Goal: Task Accomplishment & Management: Manage account settings

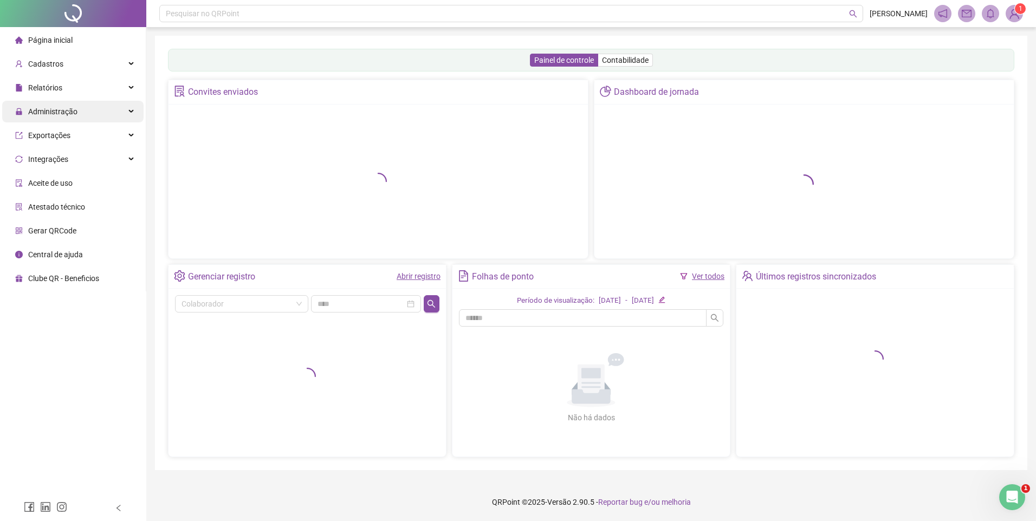
click at [62, 107] on span "Administração" at bounding box center [52, 111] width 49 height 9
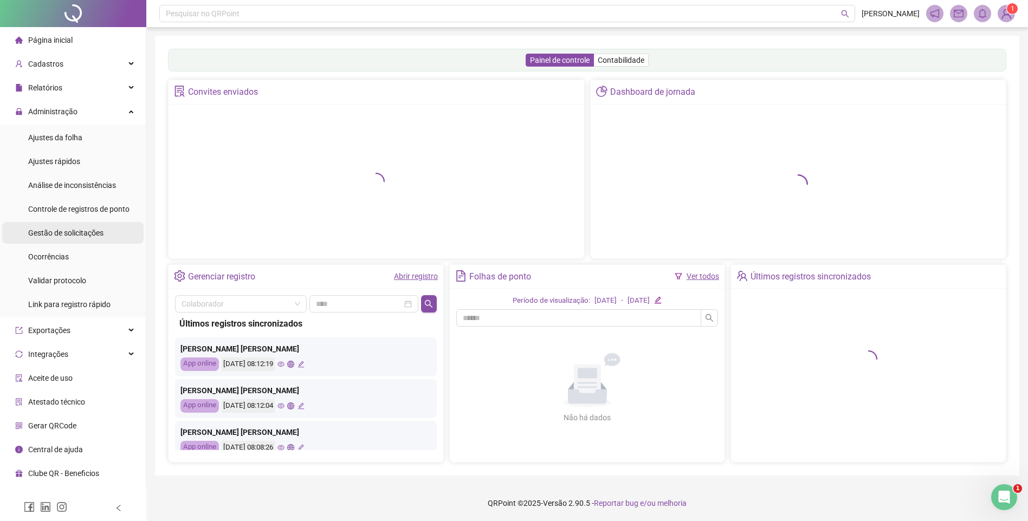
click at [64, 229] on span "Gestão de solicitações" at bounding box center [65, 233] width 75 height 9
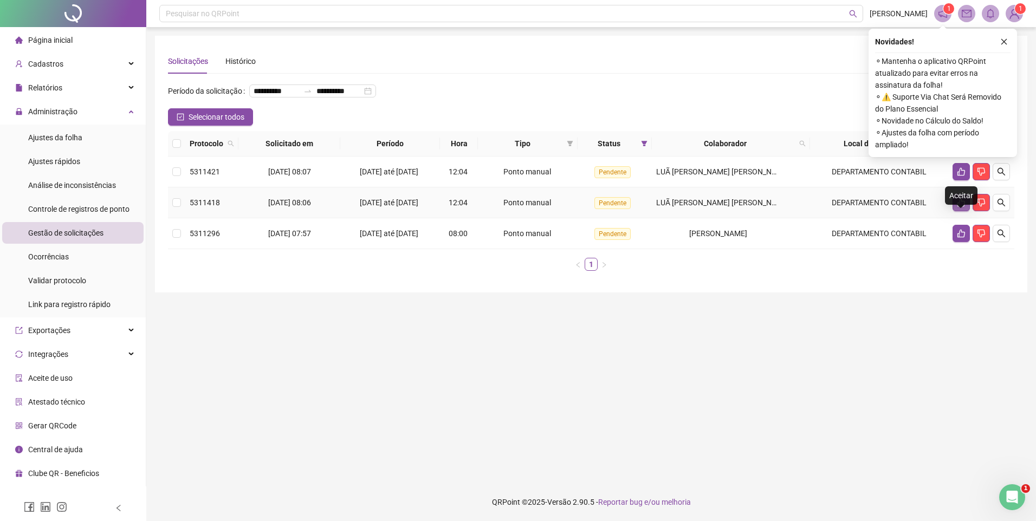
click at [964, 207] on icon "like" at bounding box center [961, 202] width 9 height 9
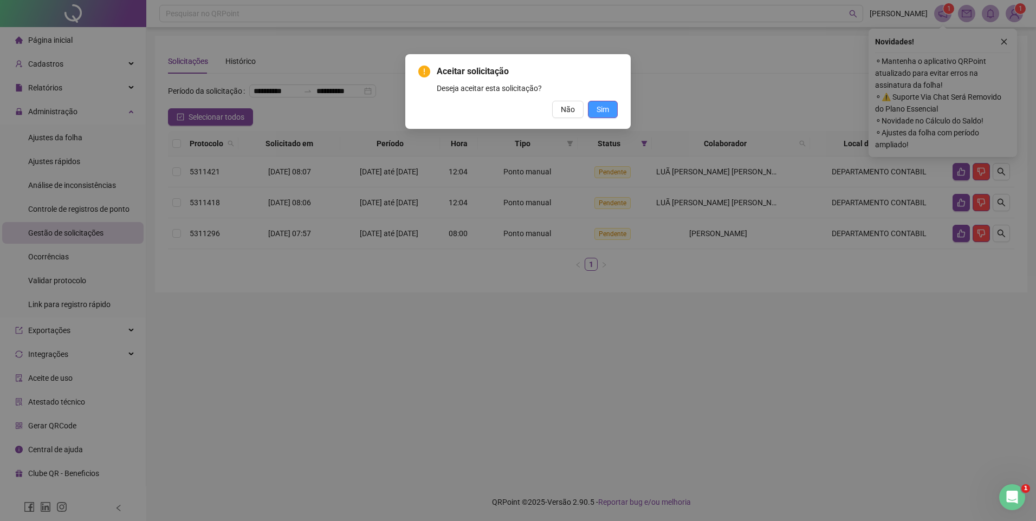
click at [600, 112] on span "Sim" at bounding box center [603, 110] width 12 height 12
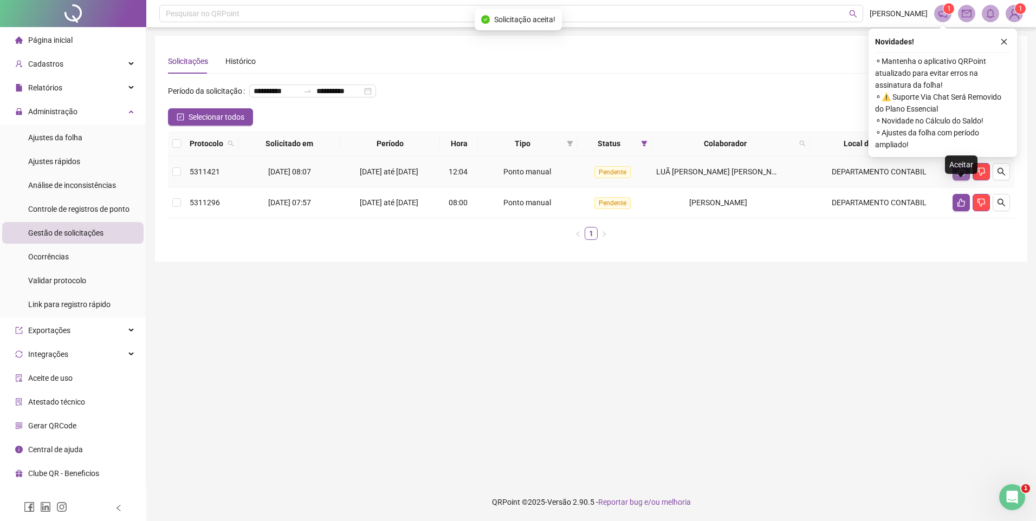
click at [962, 176] on icon "like" at bounding box center [962, 172] width 8 height 8
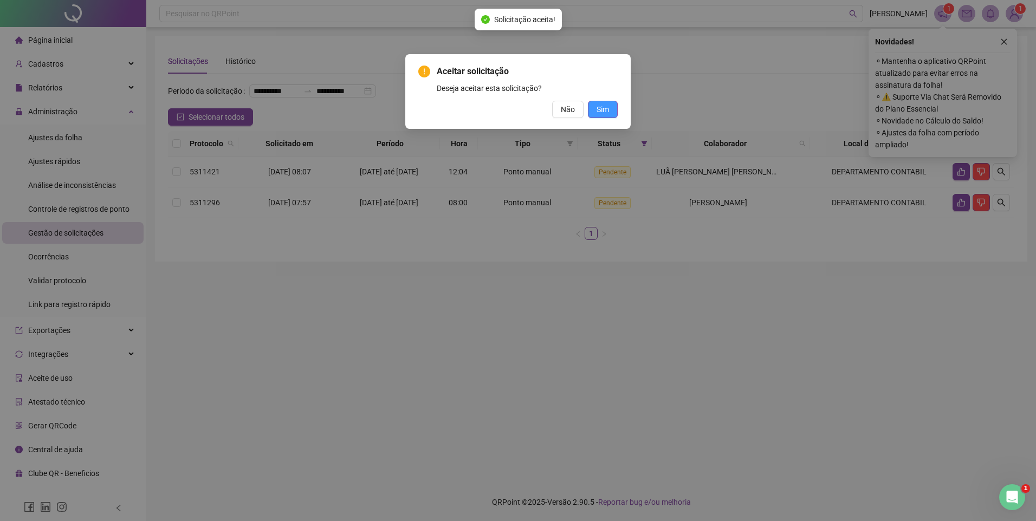
click at [600, 114] on span "Sim" at bounding box center [603, 110] width 12 height 12
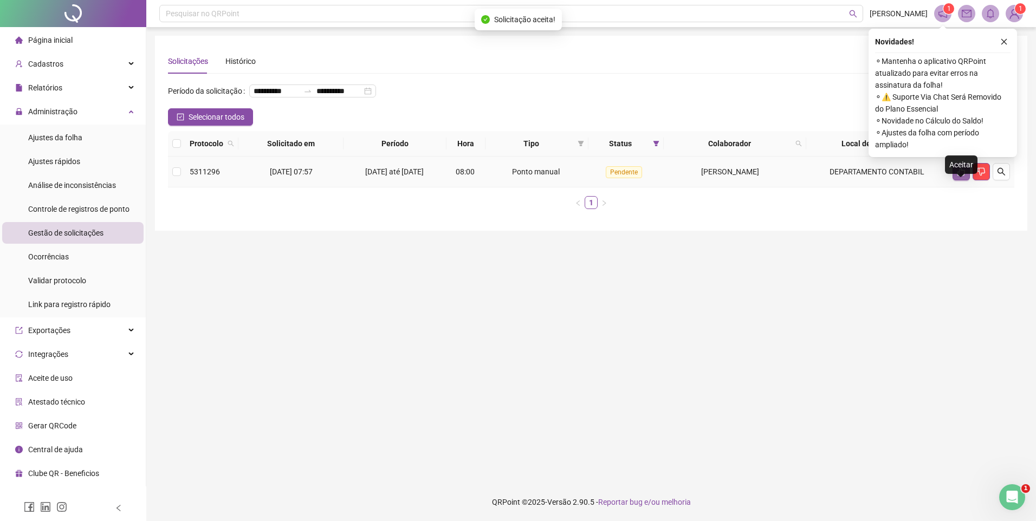
click at [958, 176] on icon "like" at bounding box center [961, 171] width 9 height 9
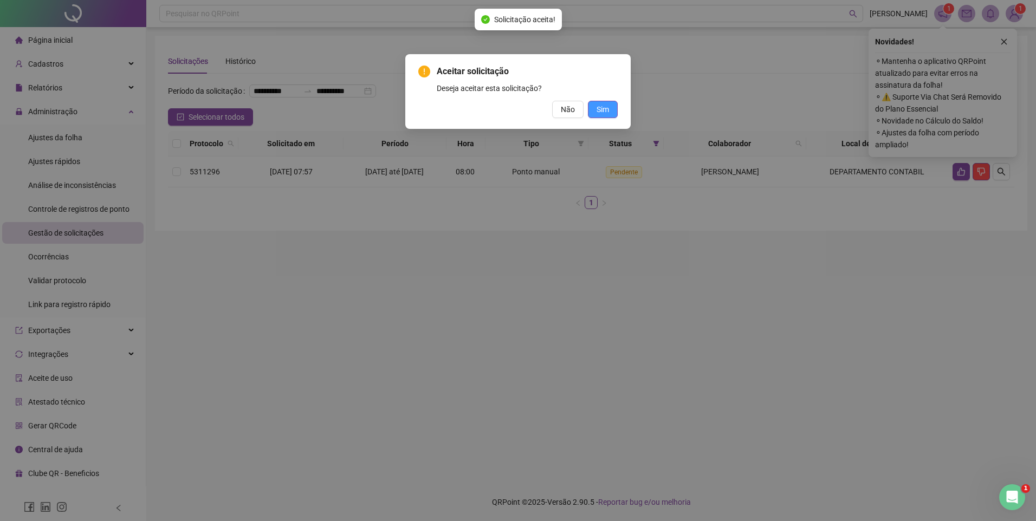
click at [597, 104] on span "Sim" at bounding box center [603, 110] width 12 height 12
